Goal: Task Accomplishment & Management: Manage account settings

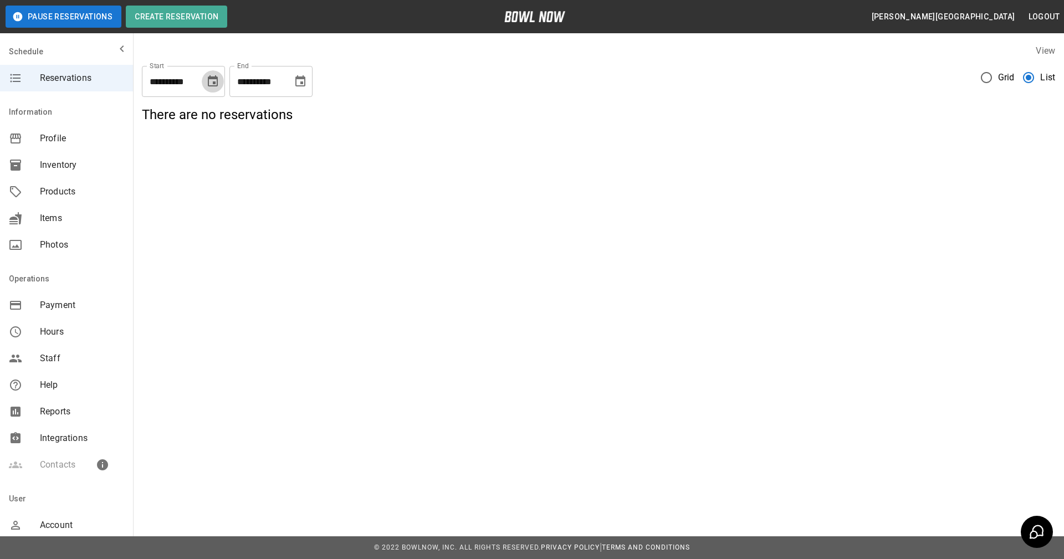
click at [215, 84] on icon "Choose date, selected date is Sep 22, 2025" at bounding box center [213, 80] width 10 height 11
click at [145, 223] on button "23" at bounding box center [147, 223] width 20 height 20
type input "**********"
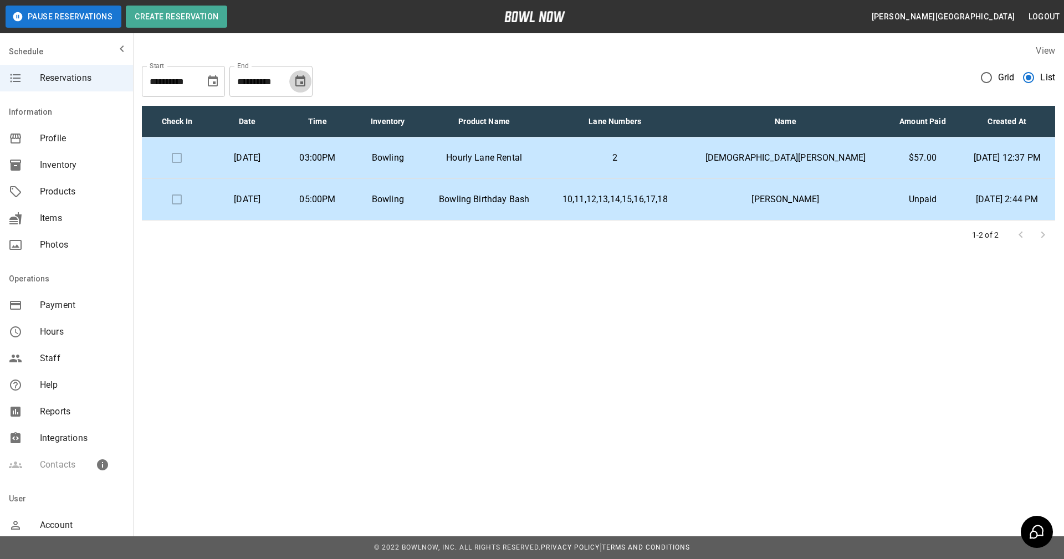
click at [301, 84] on icon "Choose date, selected date is Oct 22, 2025" at bounding box center [300, 80] width 10 height 11
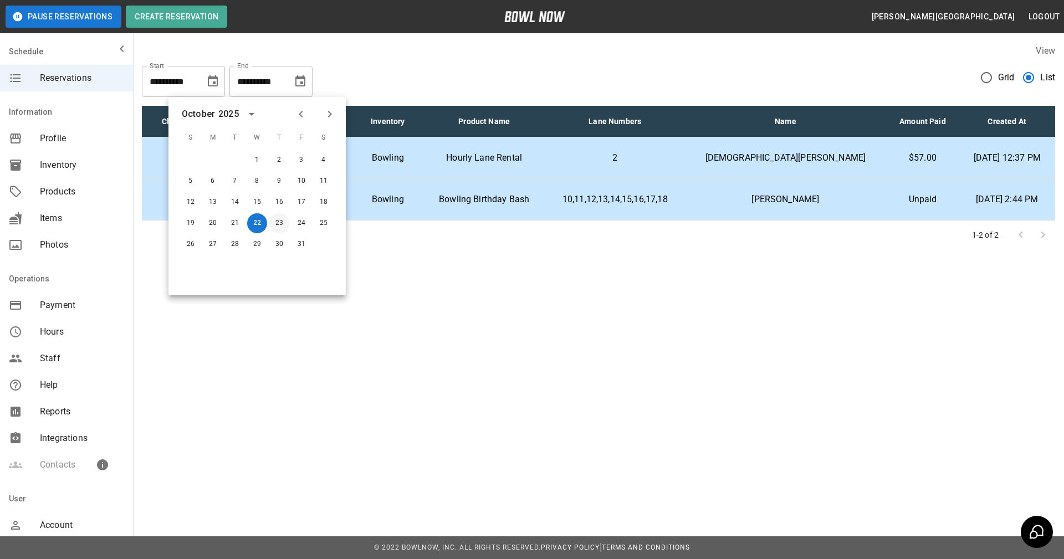
click at [278, 219] on button "23" at bounding box center [279, 223] width 20 height 20
type input "**********"
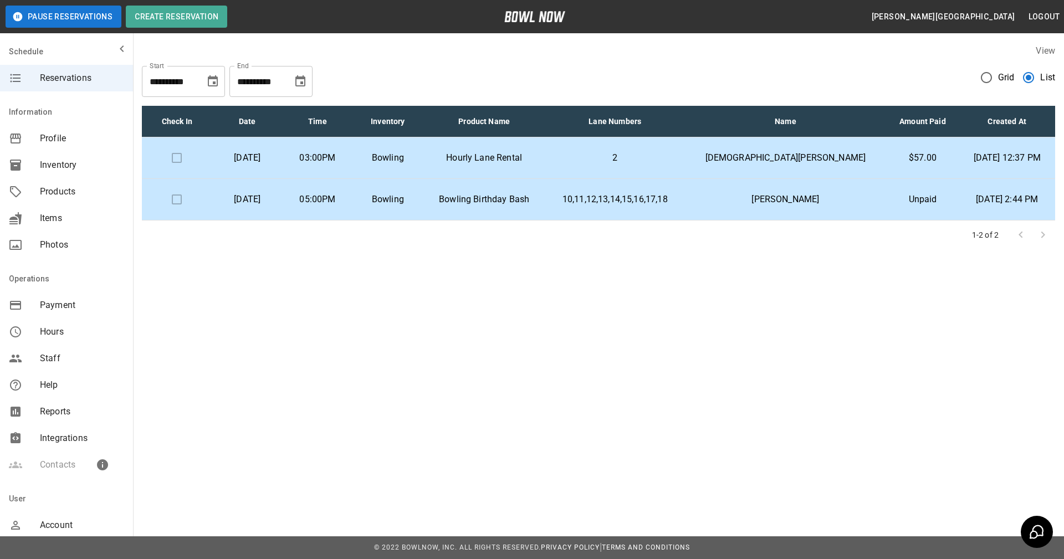
click at [529, 207] on td "Bowling Birthday Bash" at bounding box center [484, 200] width 122 height 42
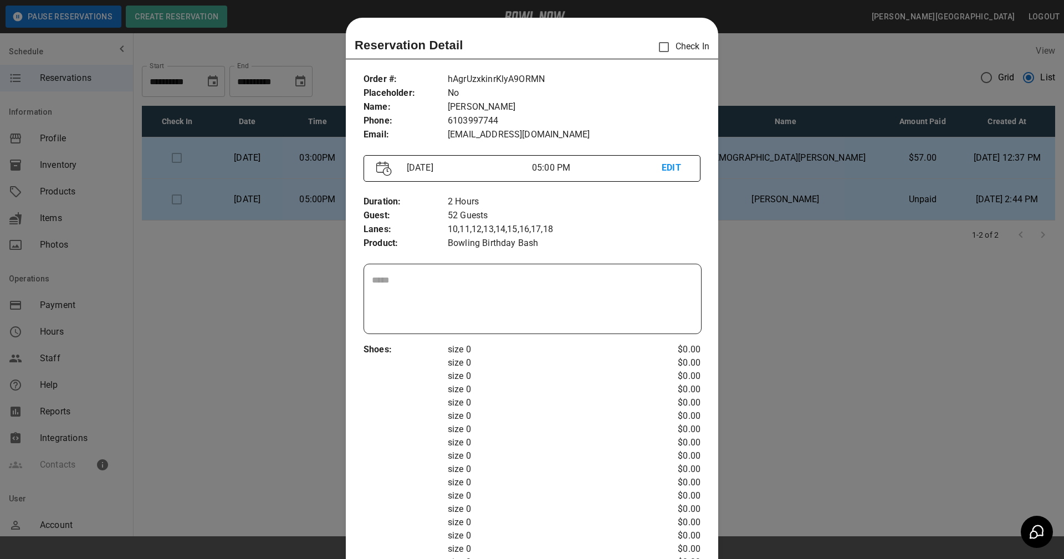
click at [838, 351] on div at bounding box center [532, 279] width 1064 height 559
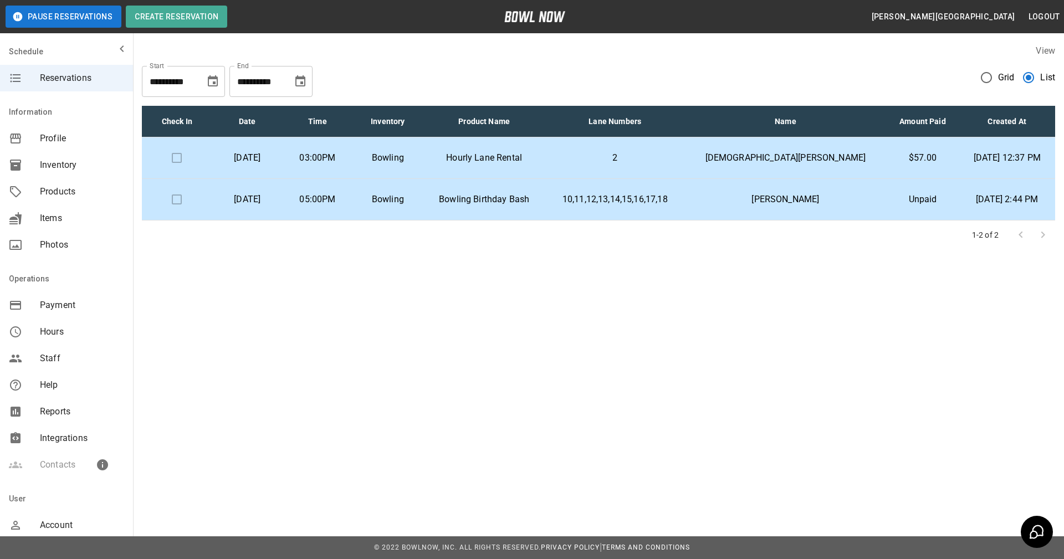
click at [536, 198] on p "Bowling Birthday Bash" at bounding box center [484, 199] width 105 height 13
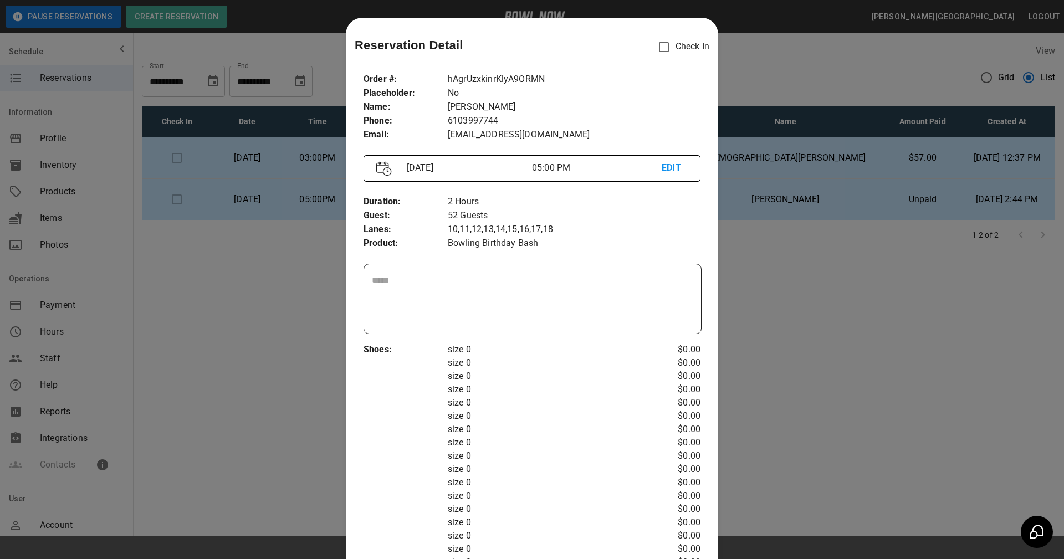
click at [815, 279] on div at bounding box center [532, 279] width 1064 height 559
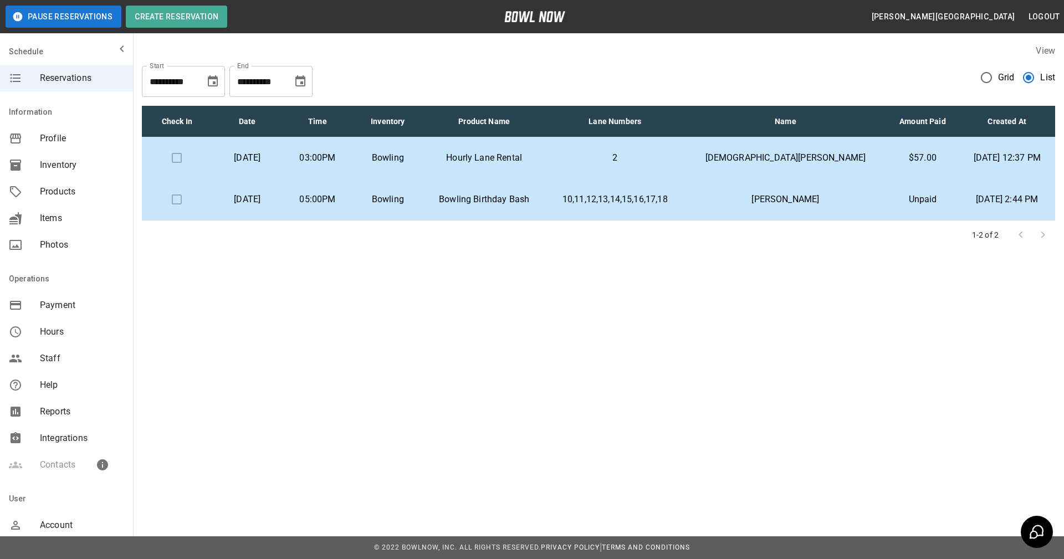
click at [527, 162] on p "Hourly Lane Rental" at bounding box center [484, 157] width 105 height 13
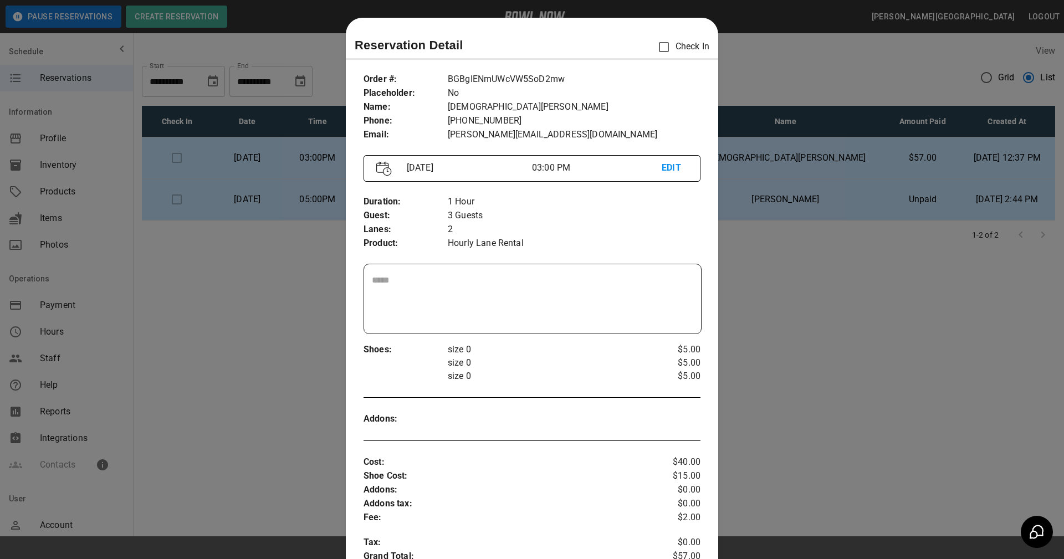
click at [875, 293] on div at bounding box center [532, 279] width 1064 height 559
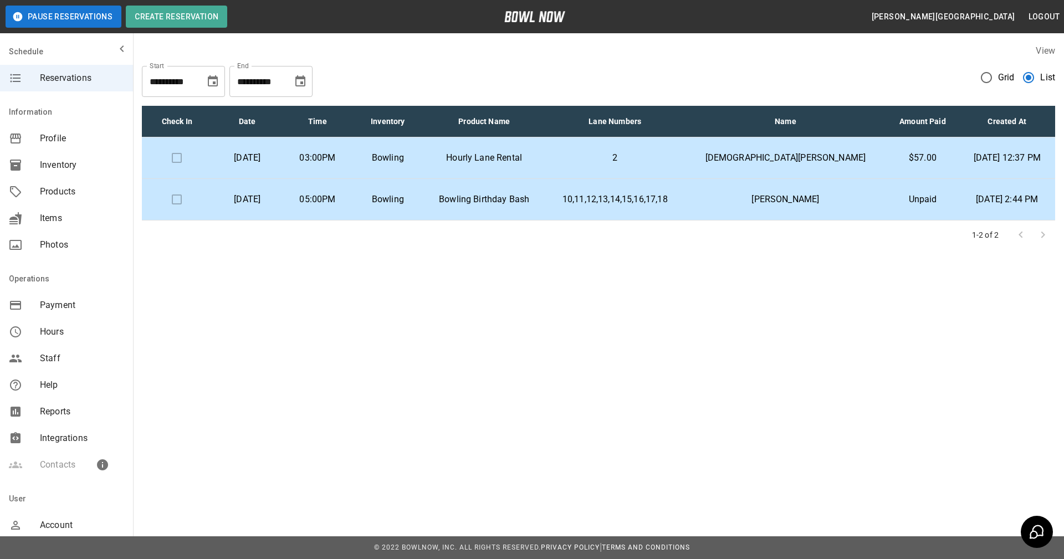
click at [808, 206] on td "[PERSON_NAME]" at bounding box center [785, 200] width 202 height 42
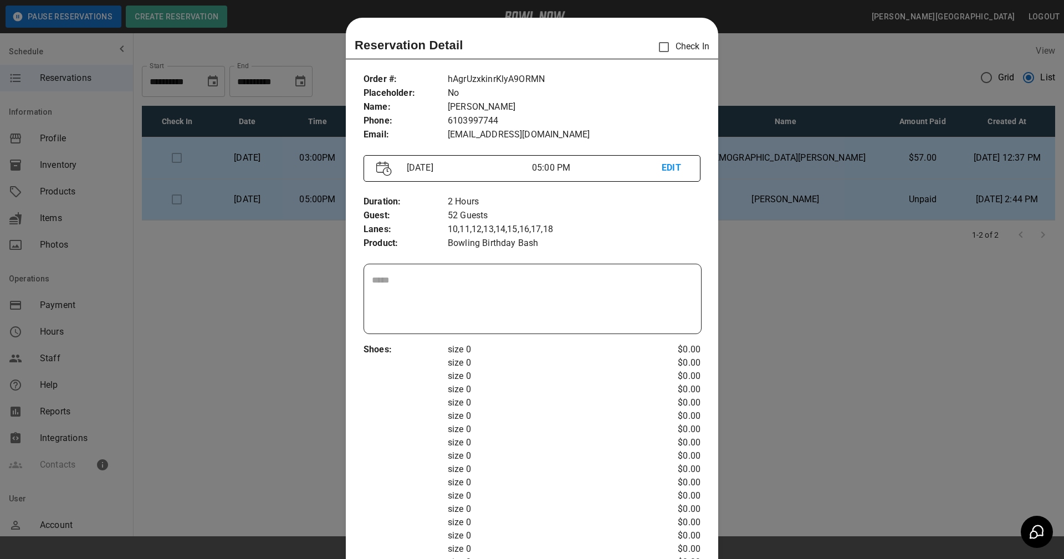
click at [772, 336] on div at bounding box center [532, 279] width 1064 height 559
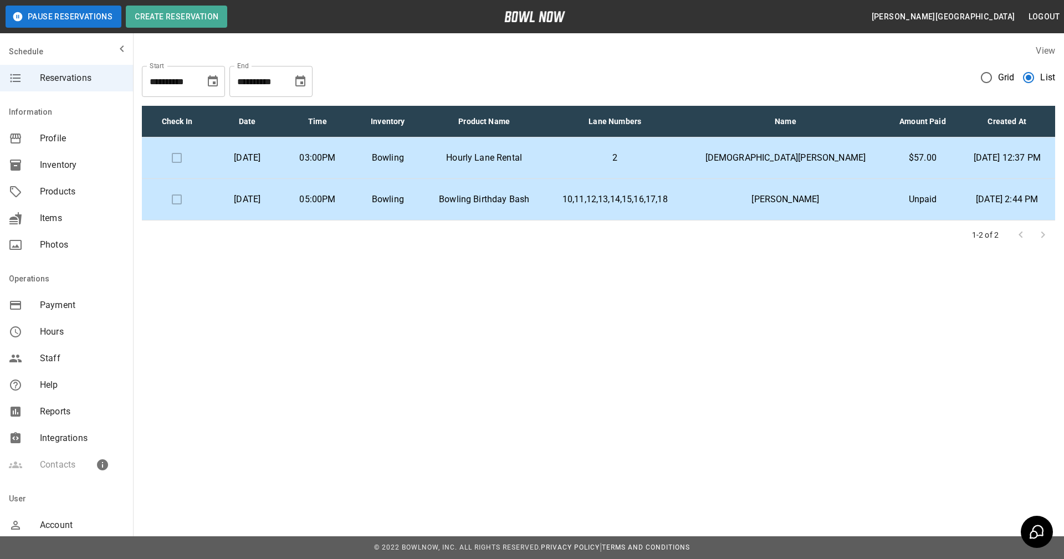
click at [545, 150] on td "Hourly Lane Rental" at bounding box center [484, 158] width 122 height 42
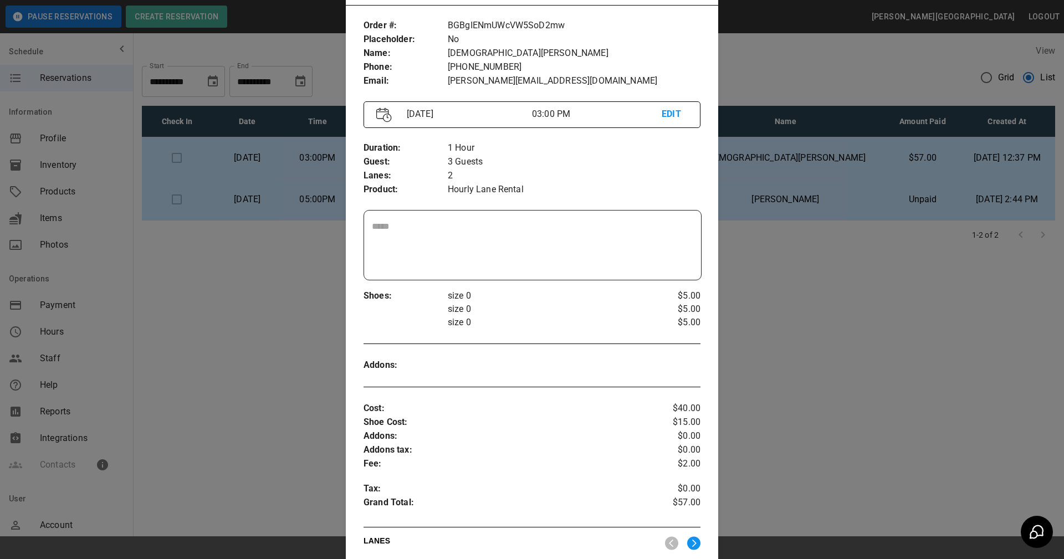
scroll to position [73, 0]
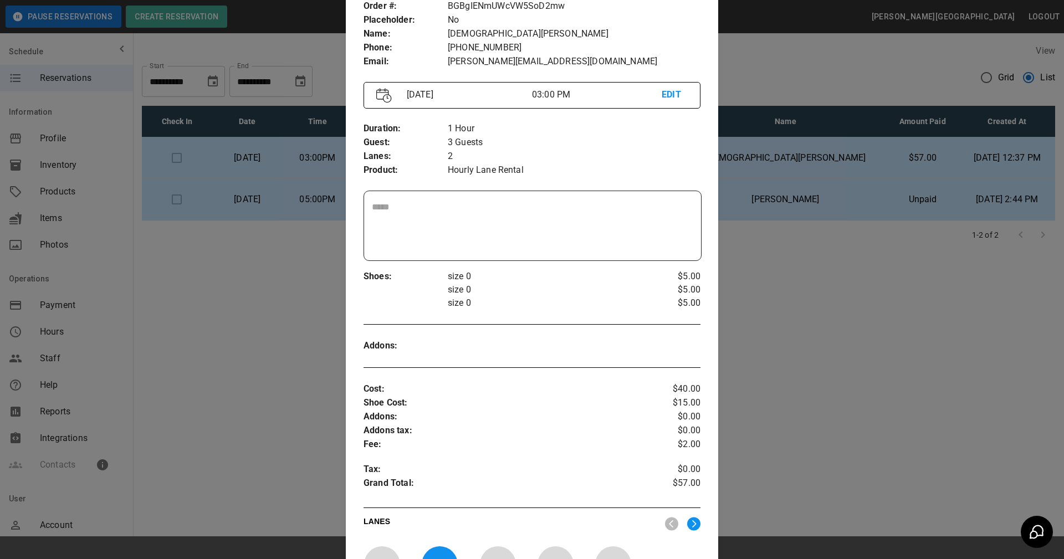
click at [822, 341] on div at bounding box center [532, 279] width 1064 height 559
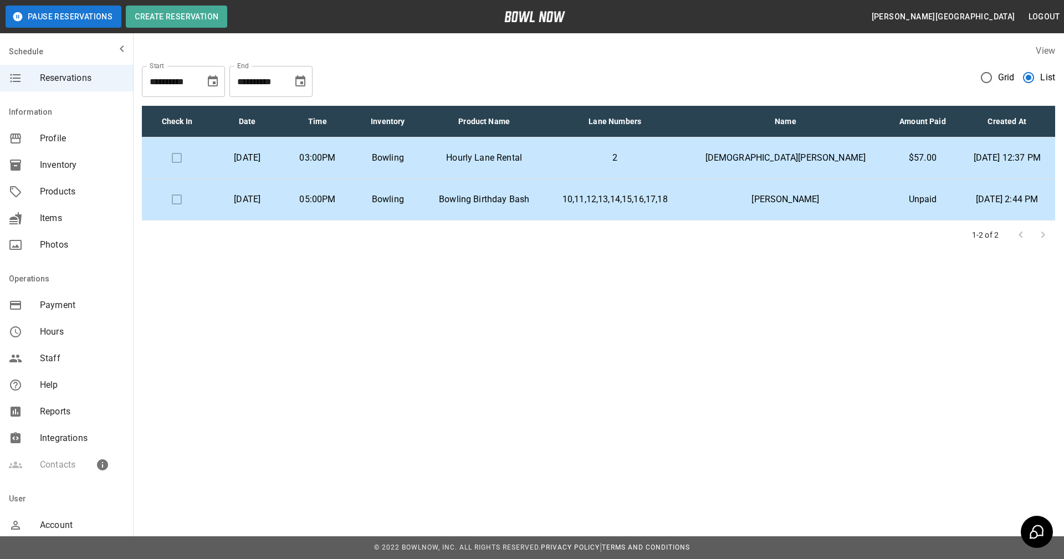
click at [536, 152] on p "Hourly Lane Rental" at bounding box center [484, 157] width 105 height 13
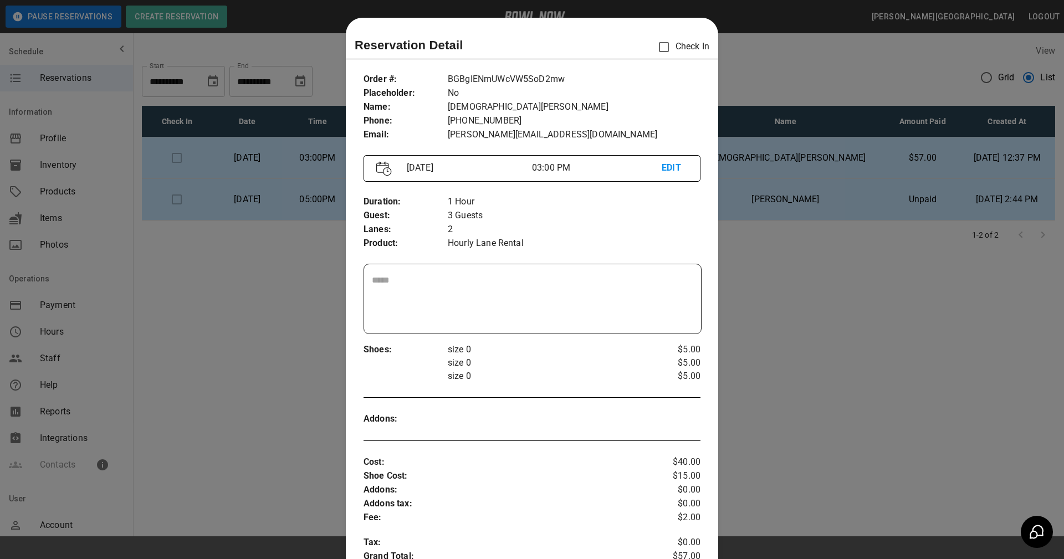
scroll to position [18, 0]
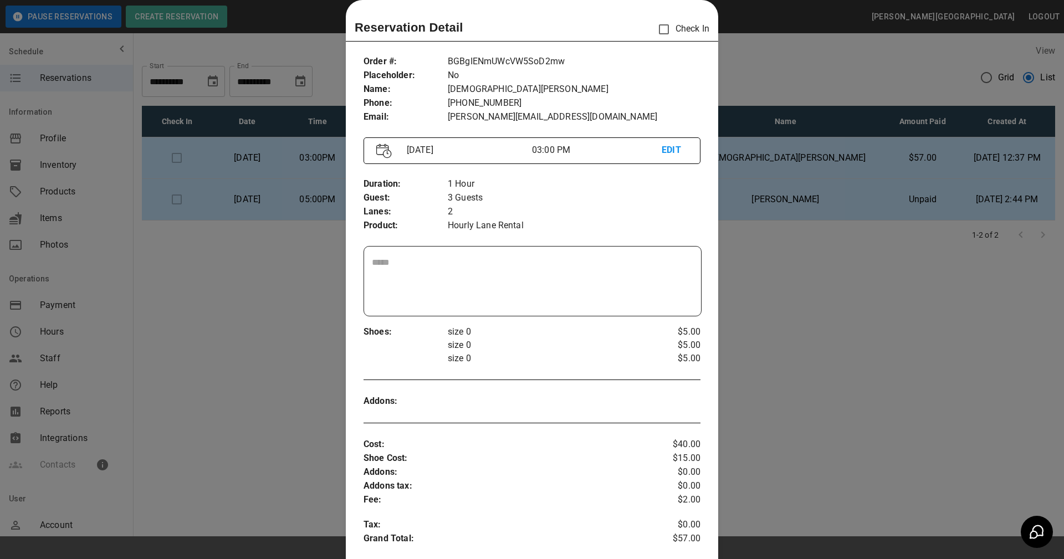
click at [840, 338] on div at bounding box center [532, 279] width 1064 height 559
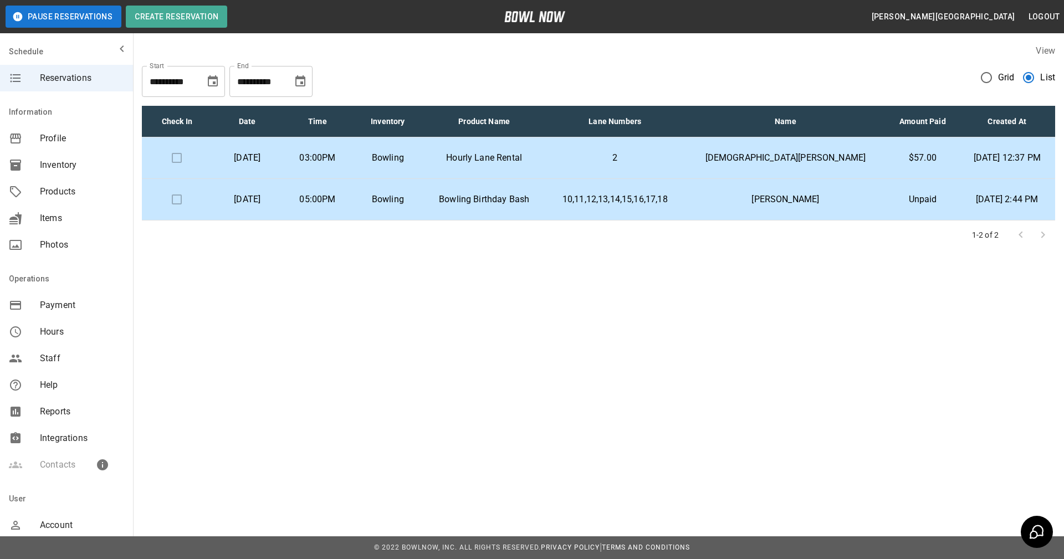
click at [902, 197] on p "Unpaid" at bounding box center [922, 199] width 55 height 13
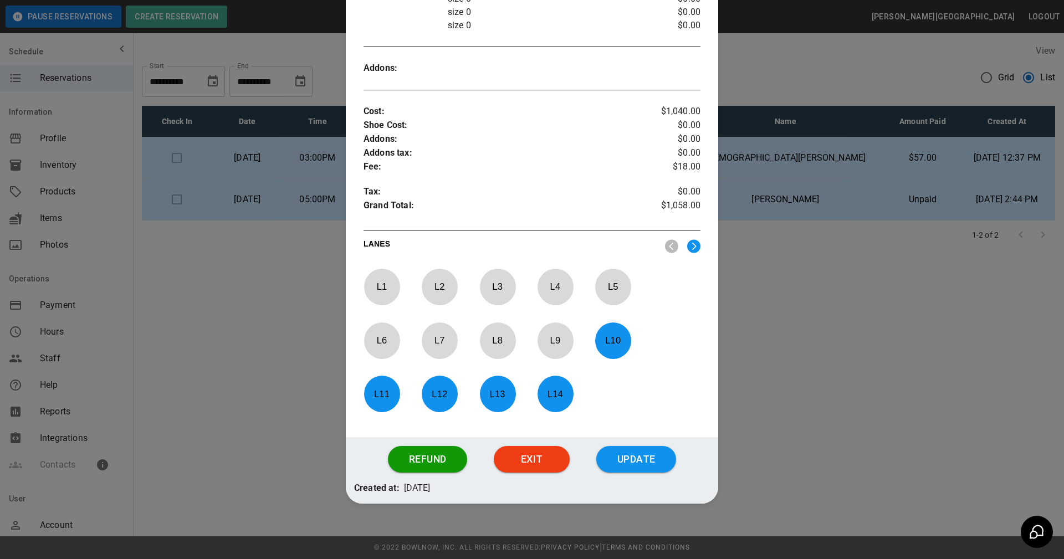
scroll to position [947, 0]
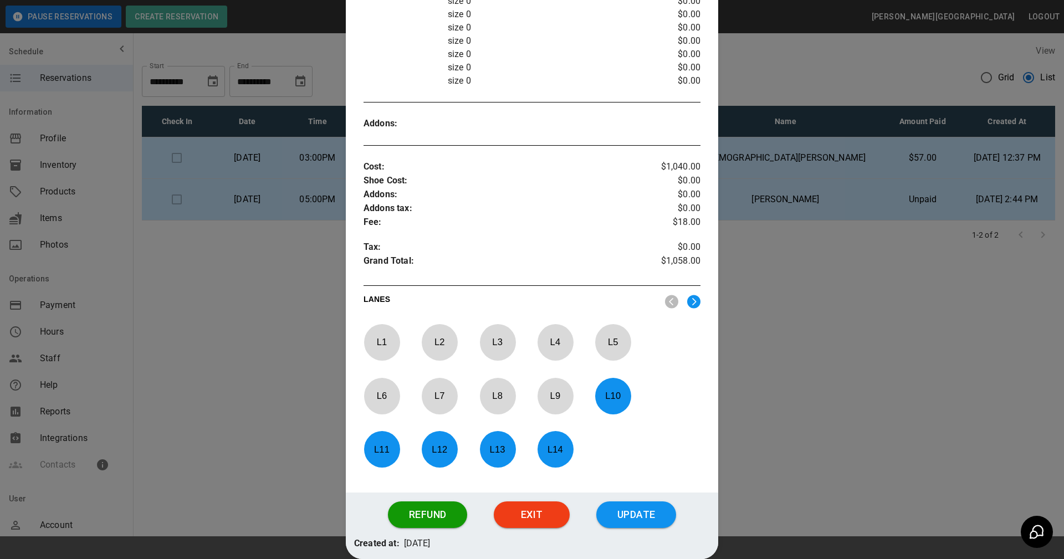
click at [849, 332] on div at bounding box center [532, 279] width 1064 height 559
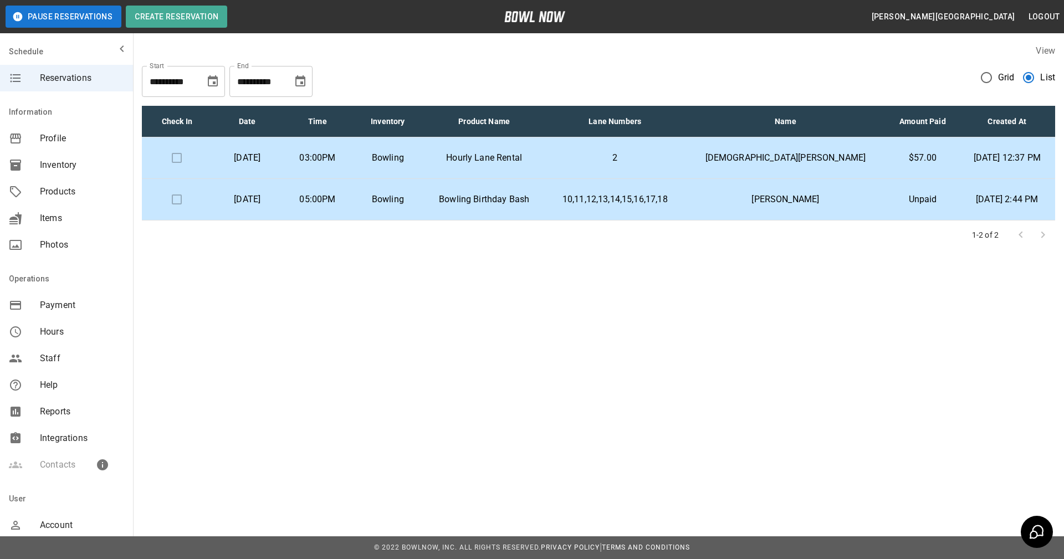
click at [536, 153] on p "Hourly Lane Rental" at bounding box center [484, 157] width 105 height 13
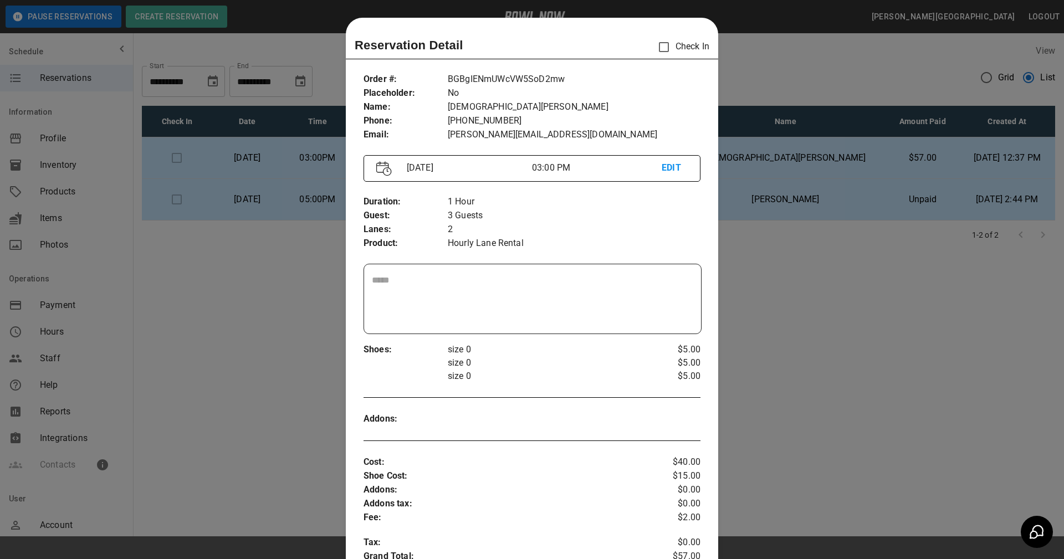
scroll to position [18, 0]
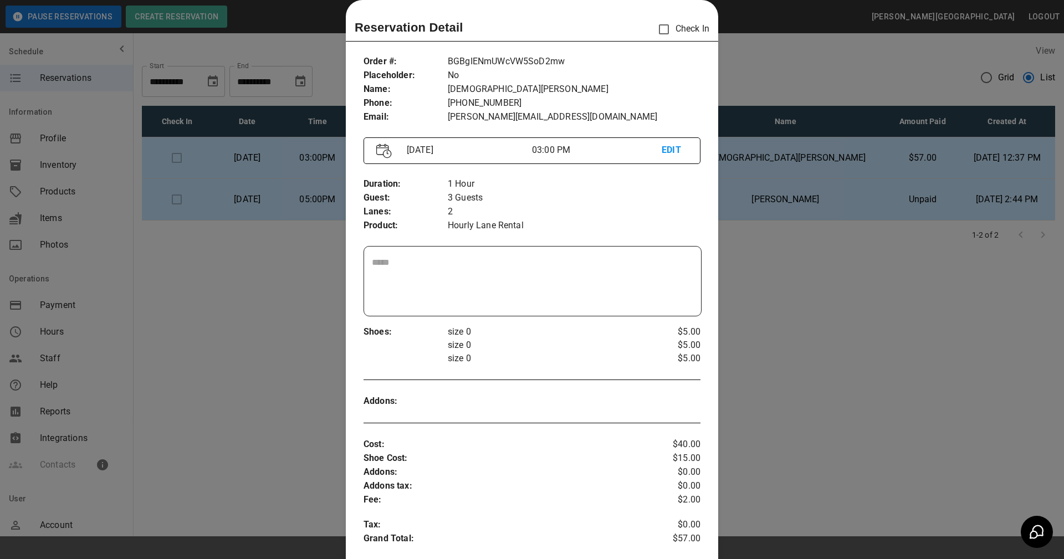
click at [796, 333] on div at bounding box center [532, 279] width 1064 height 559
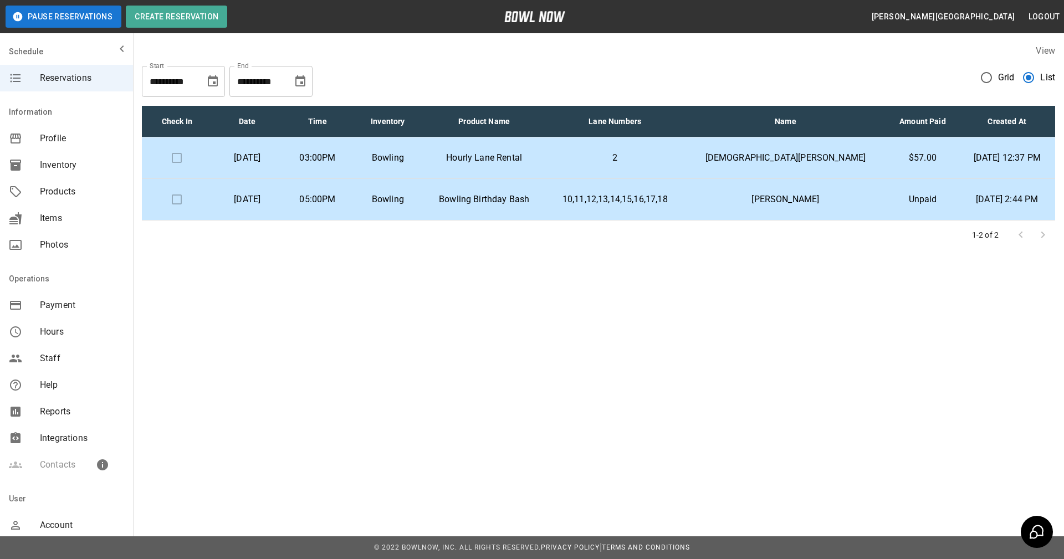
click at [545, 208] on td "Bowling Birthday Bash" at bounding box center [484, 200] width 122 height 42
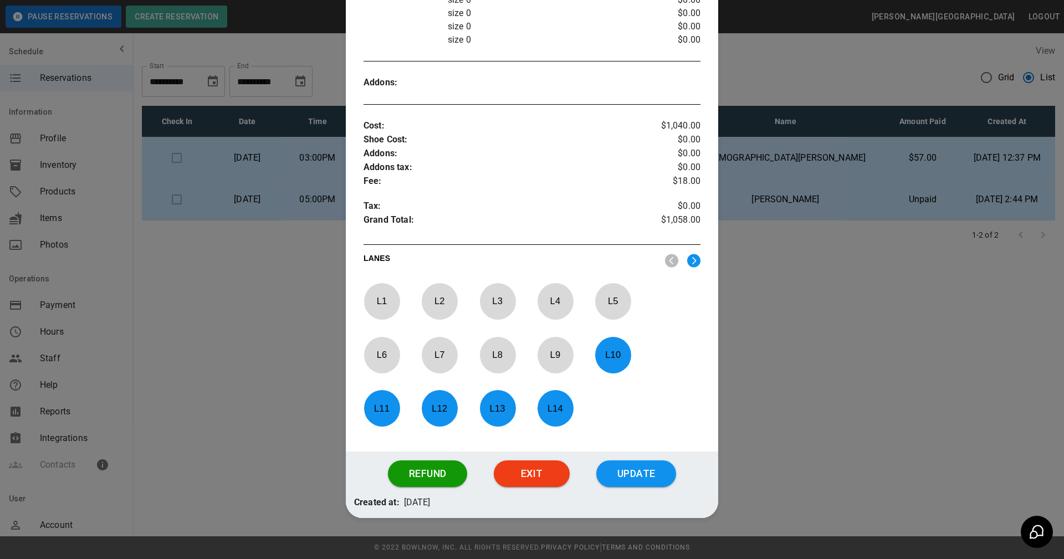
scroll to position [1002, 0]
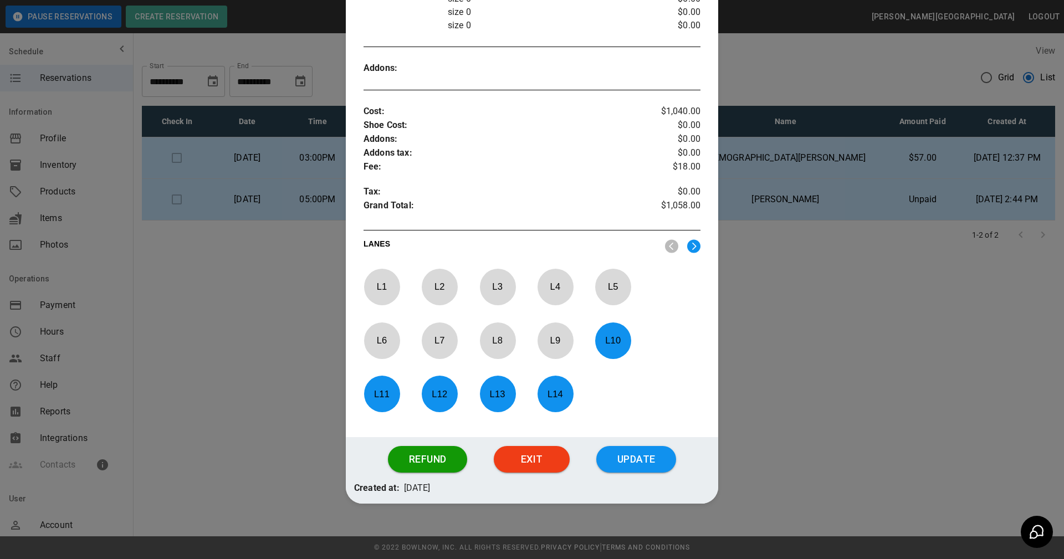
click at [813, 336] on div at bounding box center [532, 279] width 1064 height 559
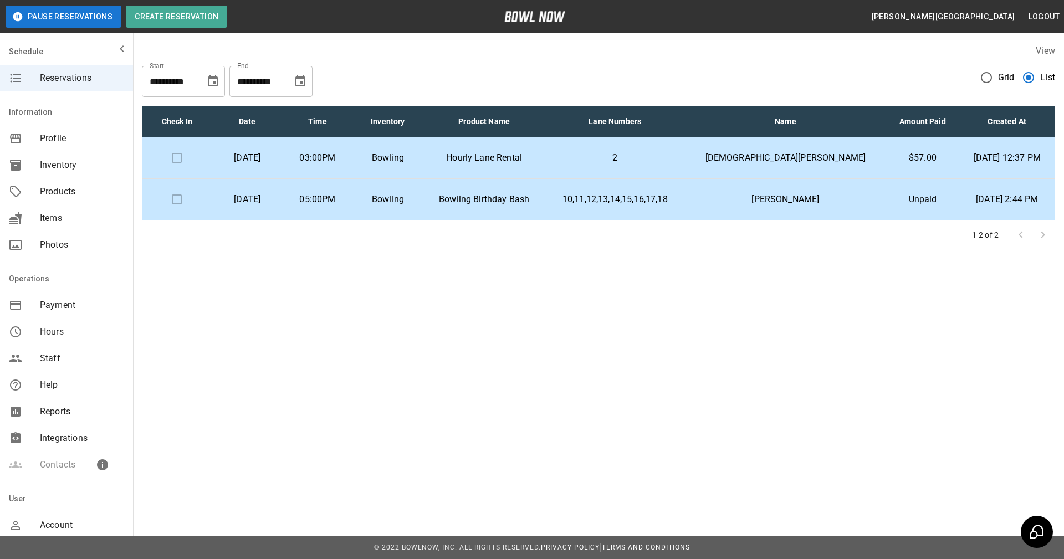
click at [414, 159] on p "Bowling" at bounding box center [387, 157] width 53 height 13
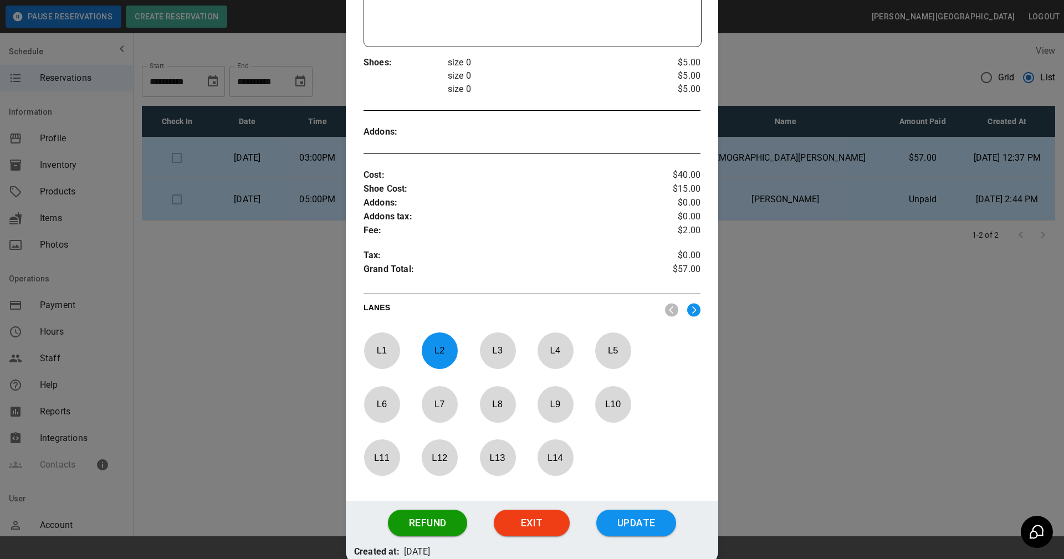
scroll to position [351, 0]
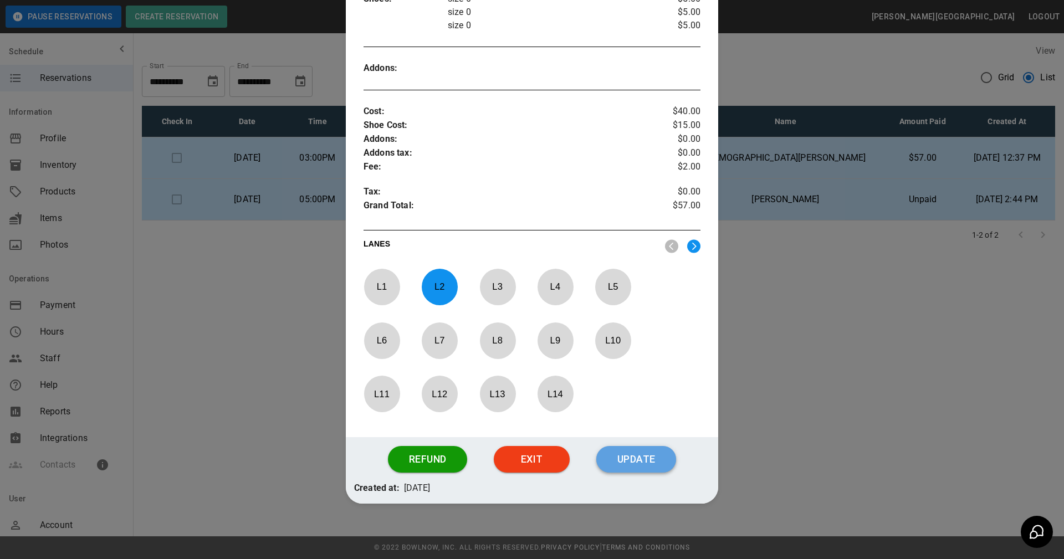
click at [645, 467] on button "Update" at bounding box center [636, 459] width 80 height 27
